Goal: Information Seeking & Learning: Learn about a topic

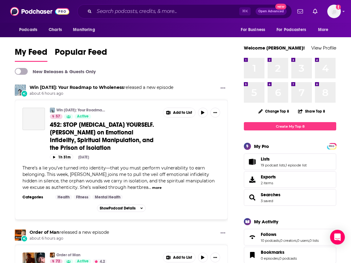
click at [112, 16] on div "⌘ K Open Advanced New" at bounding box center [184, 11] width 215 height 14
click at [112, 13] on input "Search podcasts, credits, & more..." at bounding box center [166, 11] width 145 height 10
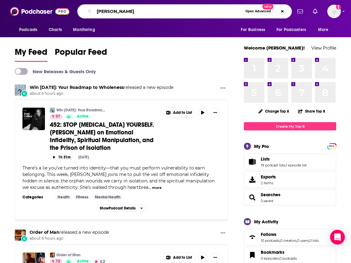
type input "[PERSON_NAME]"
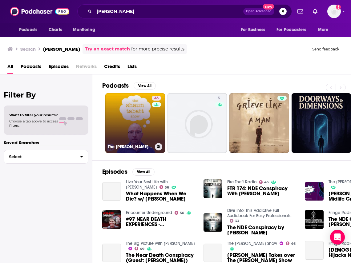
click at [133, 117] on link "46 The [PERSON_NAME] Show" at bounding box center [135, 123] width 60 height 60
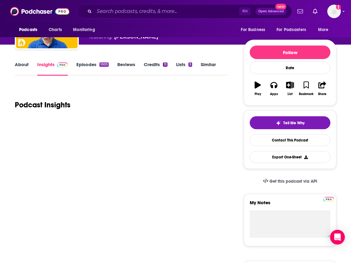
scroll to position [74, 0]
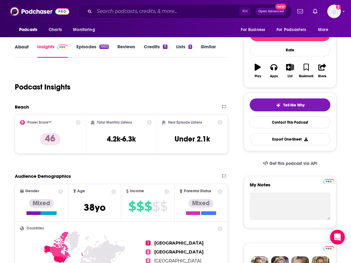
click at [30, 48] on div "About" at bounding box center [26, 51] width 22 height 14
click at [20, 44] on link "About" at bounding box center [22, 51] width 14 height 14
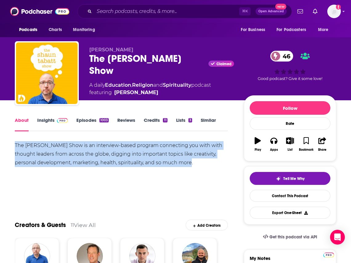
drag, startPoint x: 204, startPoint y: 166, endPoint x: 8, endPoint y: 146, distance: 196.5
copy div "The [PERSON_NAME] Show is an interview-based program connecting you with with t…"
